Goal: Task Accomplishment & Management: Use online tool/utility

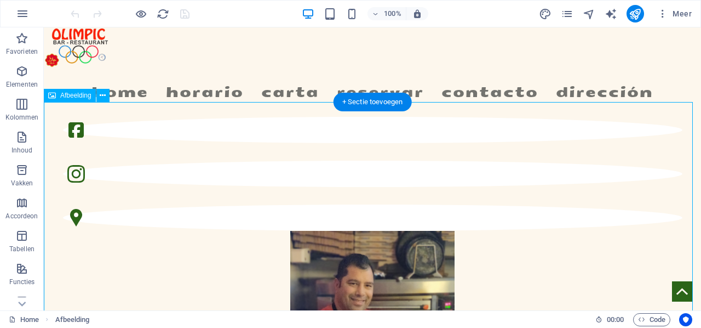
select select "px"
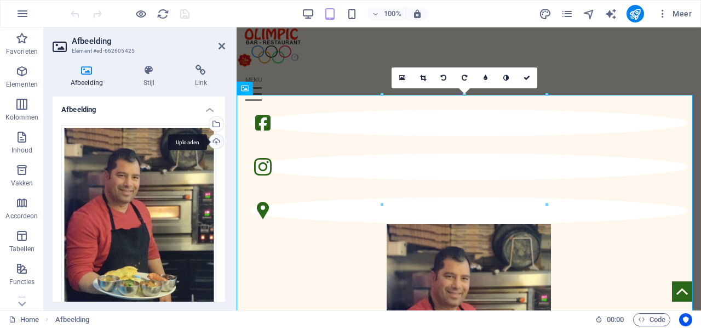
click at [214, 139] on div "Uploaden" at bounding box center [215, 142] width 16 height 16
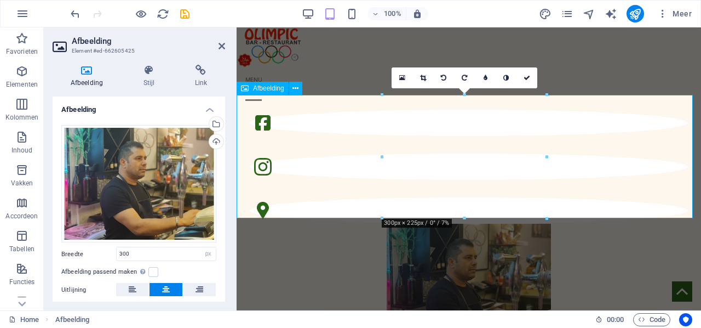
click at [593, 223] on figure at bounding box center [469, 284] width 464 height 123
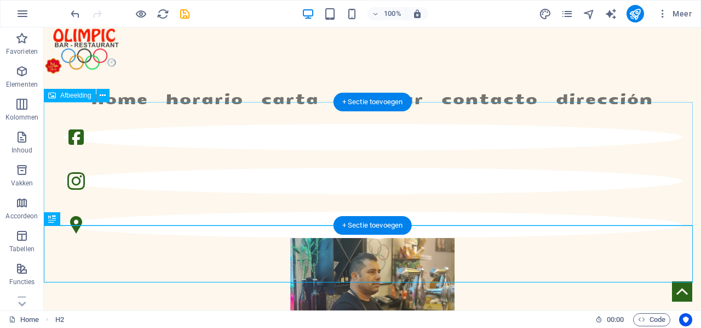
click at [297, 238] on figure at bounding box center [372, 299] width 657 height 123
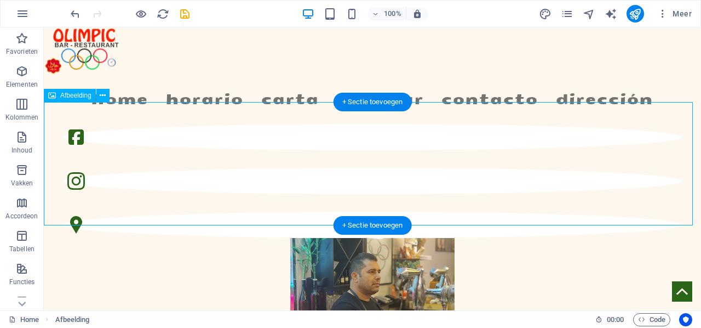
click at [332, 238] on figure at bounding box center [372, 299] width 657 height 123
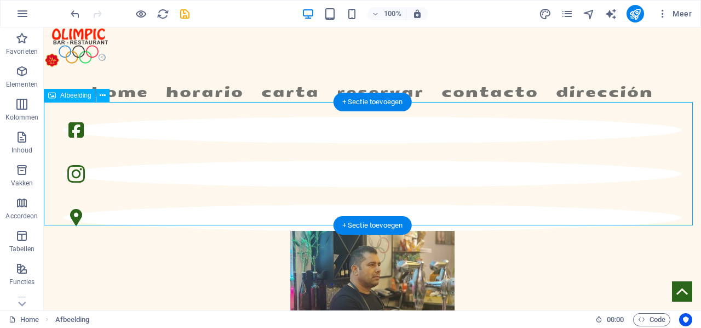
select select "px"
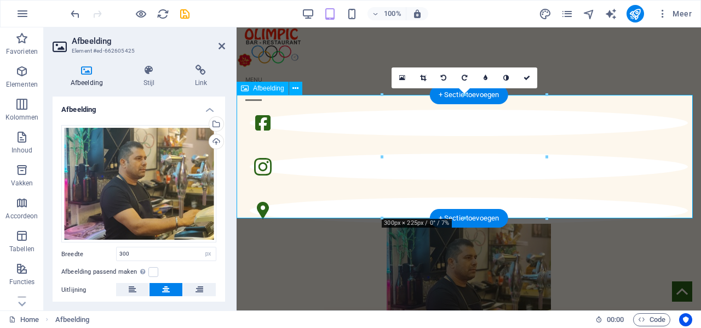
scroll to position [55, 0]
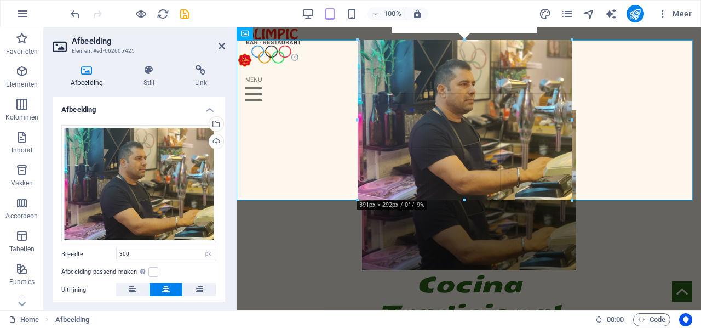
drag, startPoint x: 547, startPoint y: 103, endPoint x: 598, endPoint y: 111, distance: 51.6
type input "391"
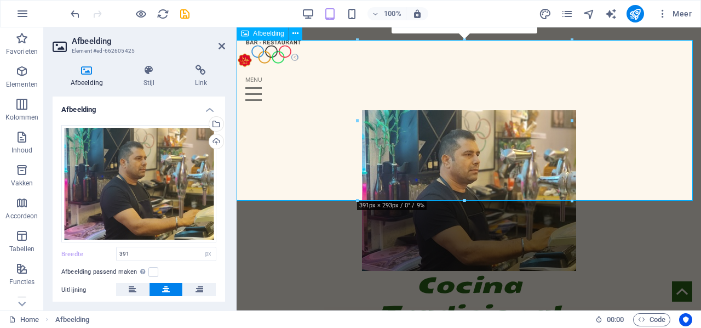
click at [621, 148] on figure at bounding box center [469, 190] width 464 height 160
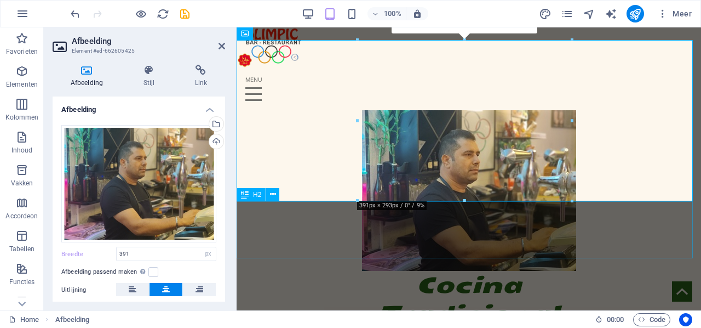
click at [332, 271] on div "Cocina Tradicional [GEOGRAPHIC_DATA]" at bounding box center [469, 313] width 464 height 85
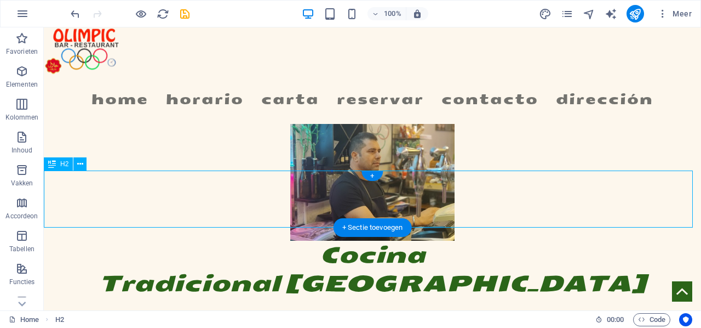
scroll to position [0, 0]
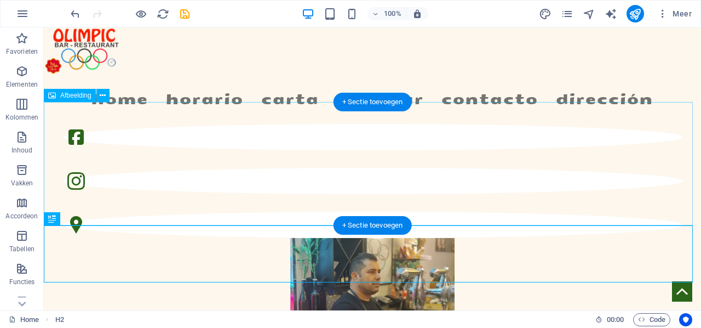
click at [388, 238] on figure at bounding box center [372, 299] width 657 height 123
select select "px"
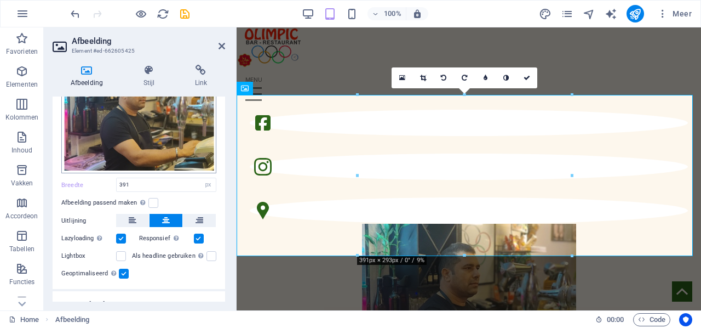
scroll to position [110, 0]
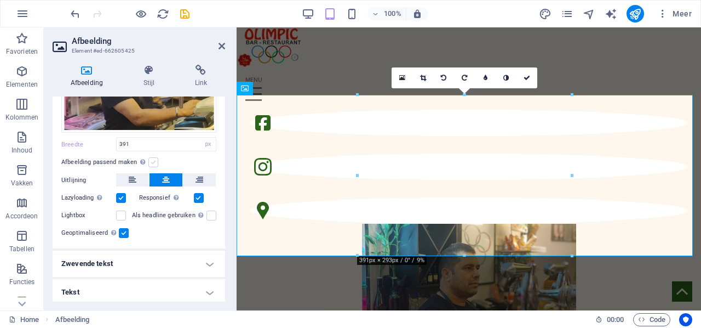
click at [149, 162] on label at bounding box center [153, 162] width 10 height 10
click at [0, 0] on input "Afbeelding passend maken Afbeelding automatisch passen binnen een vaststaande b…" at bounding box center [0, 0] width 0 height 0
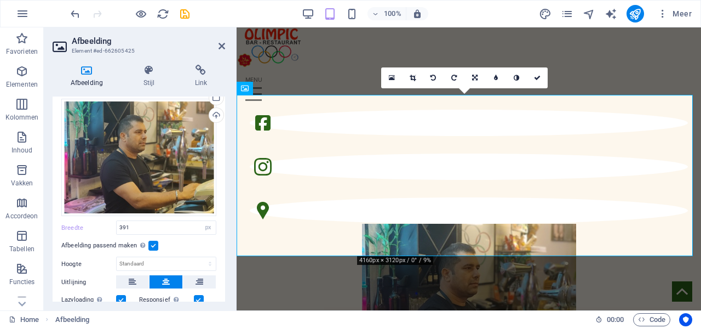
scroll to position [21, 0]
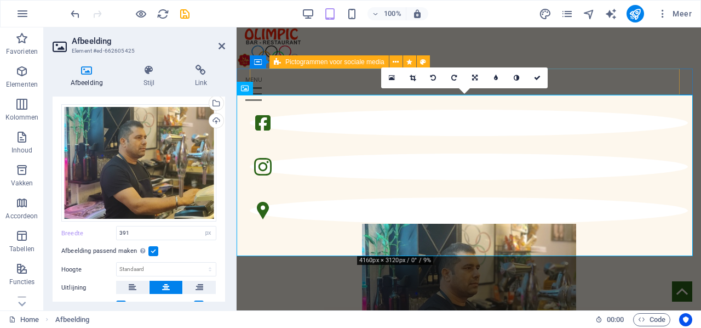
click at [321, 110] on div at bounding box center [469, 167] width 438 height 114
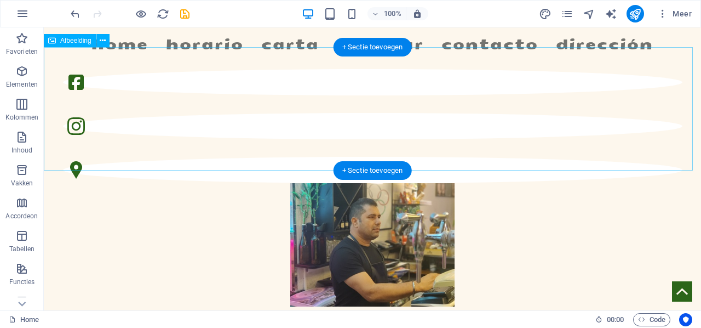
scroll to position [0, 0]
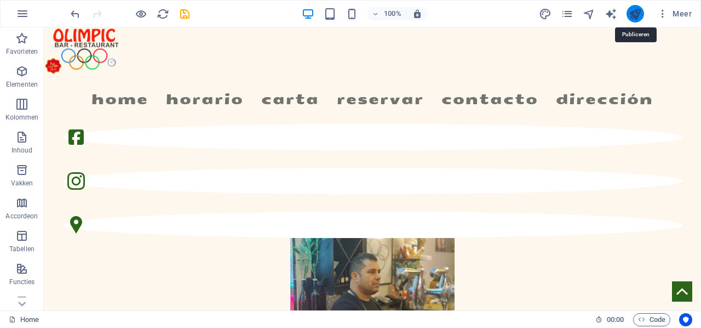
click at [637, 16] on icon "publish" at bounding box center [635, 14] width 13 height 13
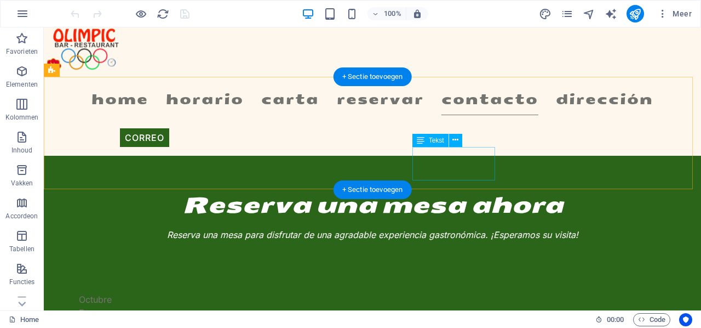
scroll to position [1753, 0]
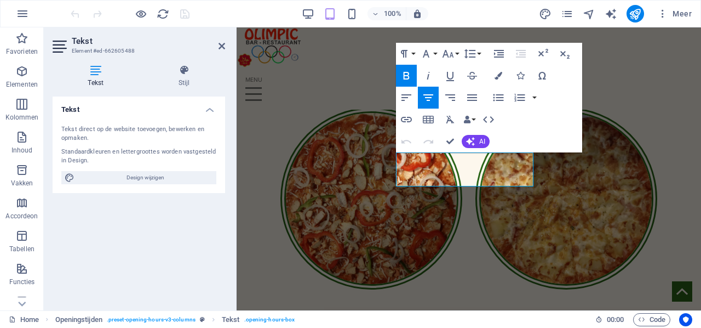
scroll to position [2509, 0]
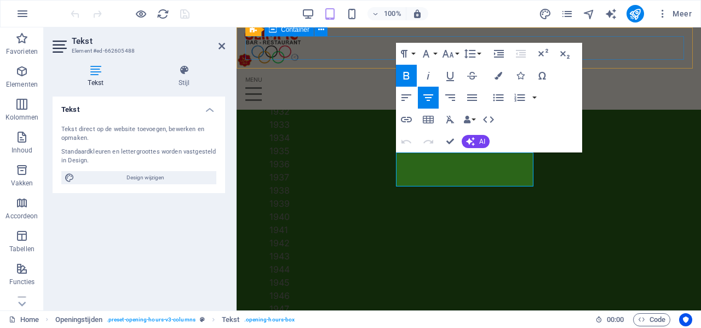
click at [611, 77] on div at bounding box center [468, 89] width 447 height 24
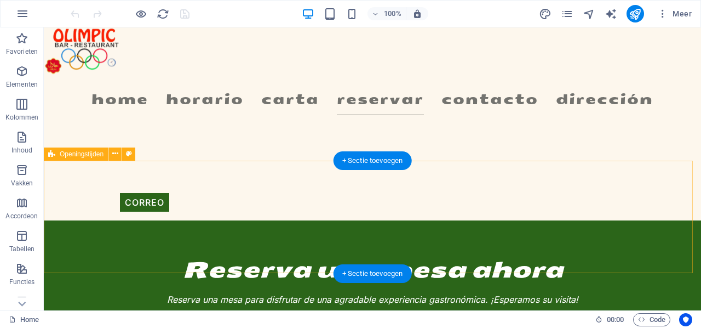
scroll to position [1660, 0]
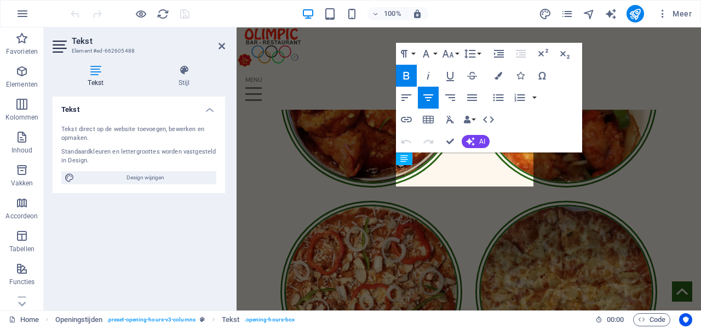
scroll to position [2509, 0]
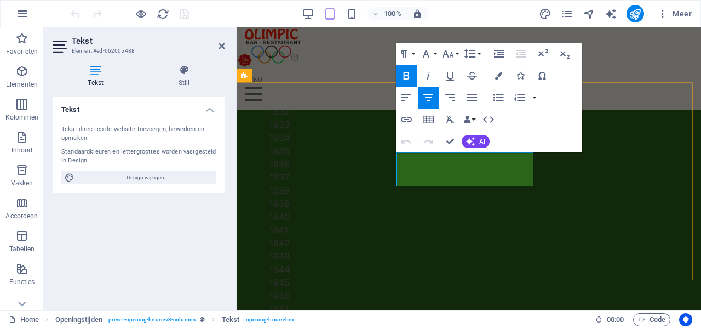
drag, startPoint x: 483, startPoint y: 175, endPoint x: 447, endPoint y: 175, distance: 36.2
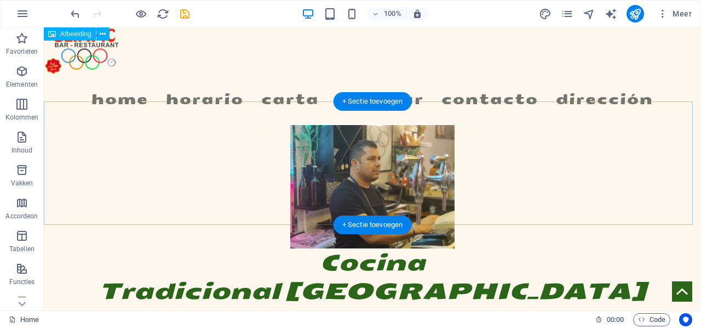
scroll to position [0, 0]
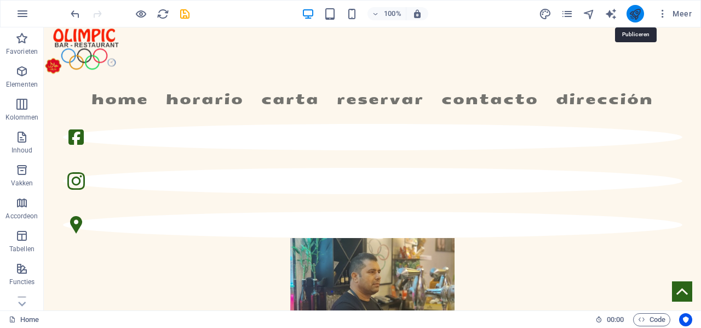
click at [636, 13] on icon "publish" at bounding box center [635, 14] width 13 height 13
